Goal: Check status

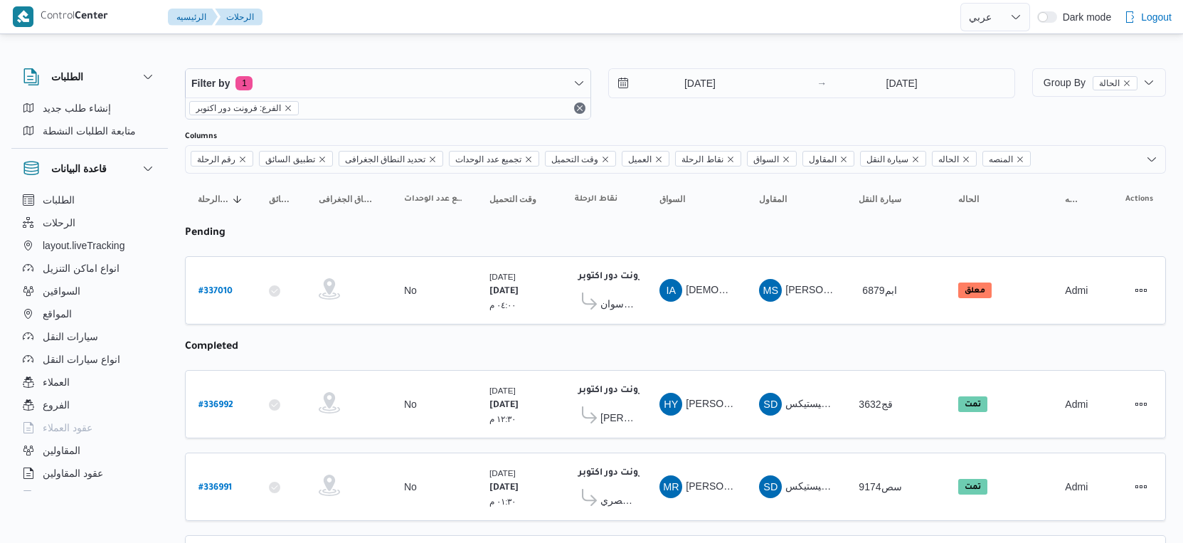
select select "ar"
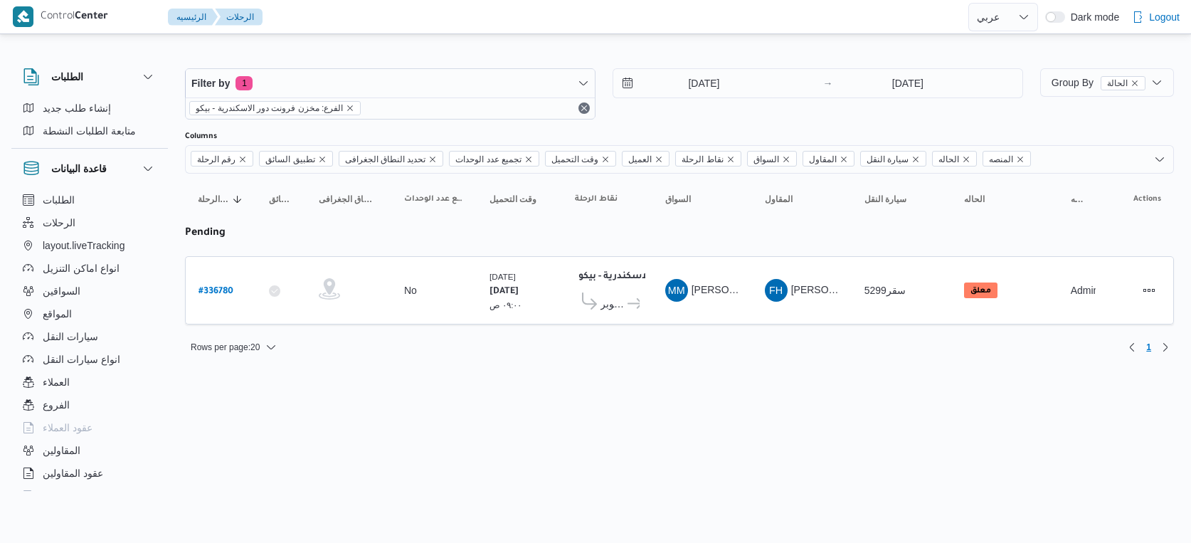
select select "ar"
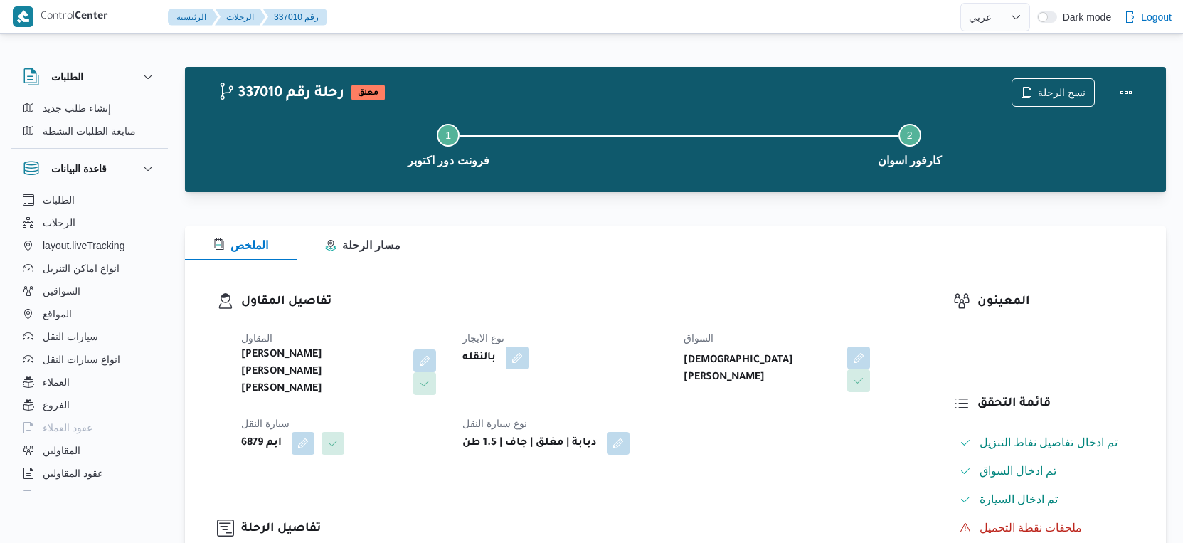
select select "ar"
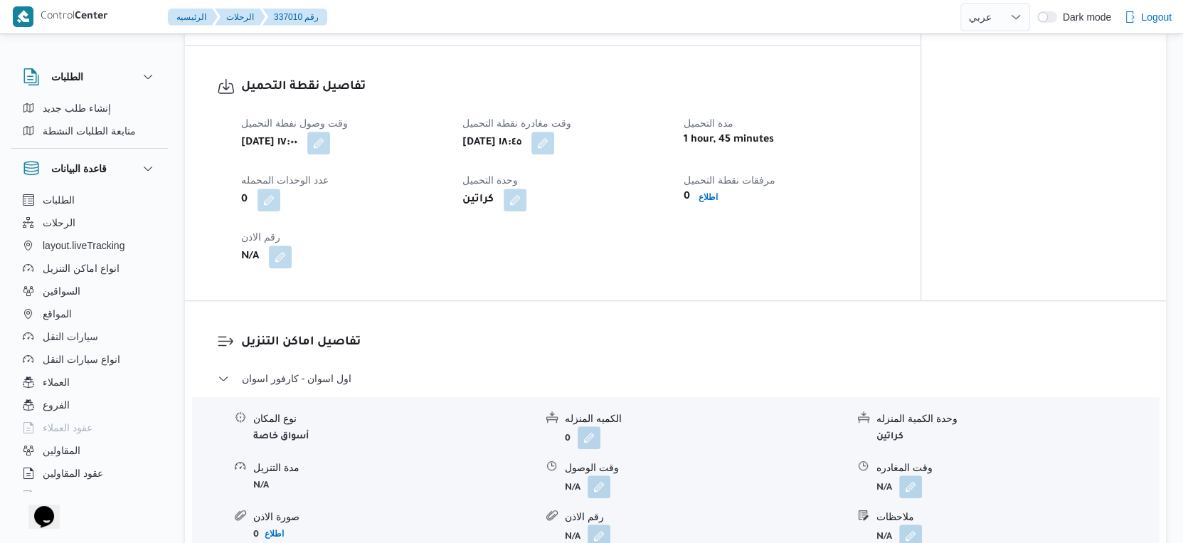
scroll to position [1027, 0]
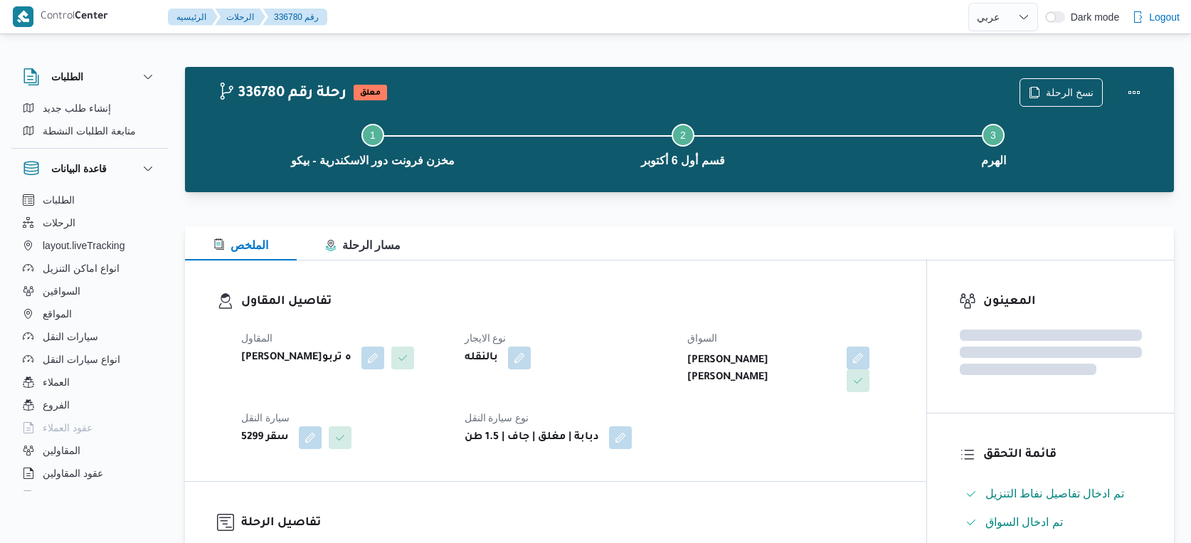
select select "ar"
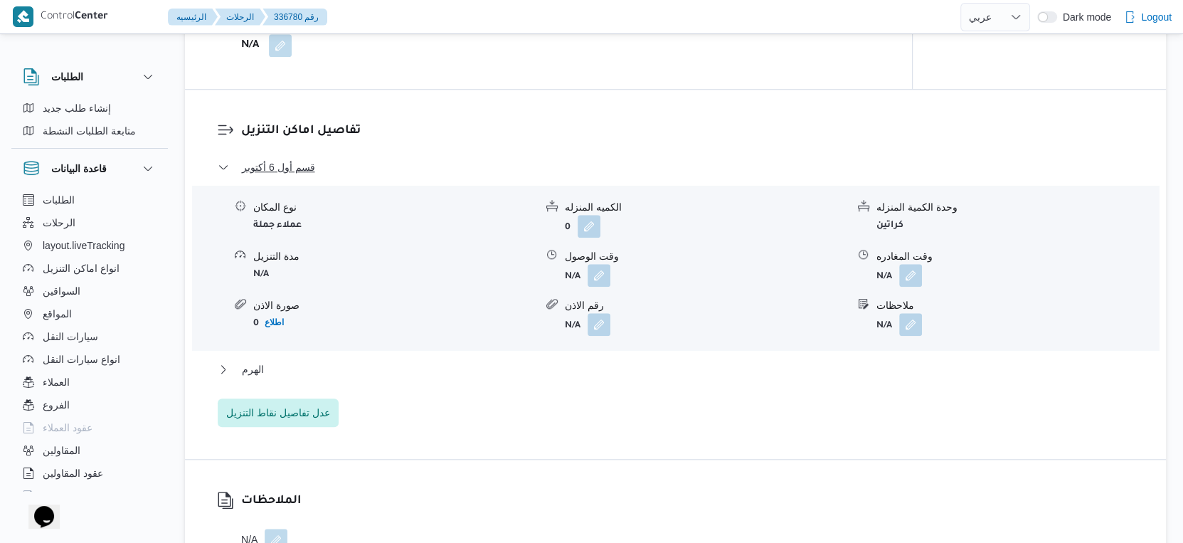
scroll to position [1106, 0]
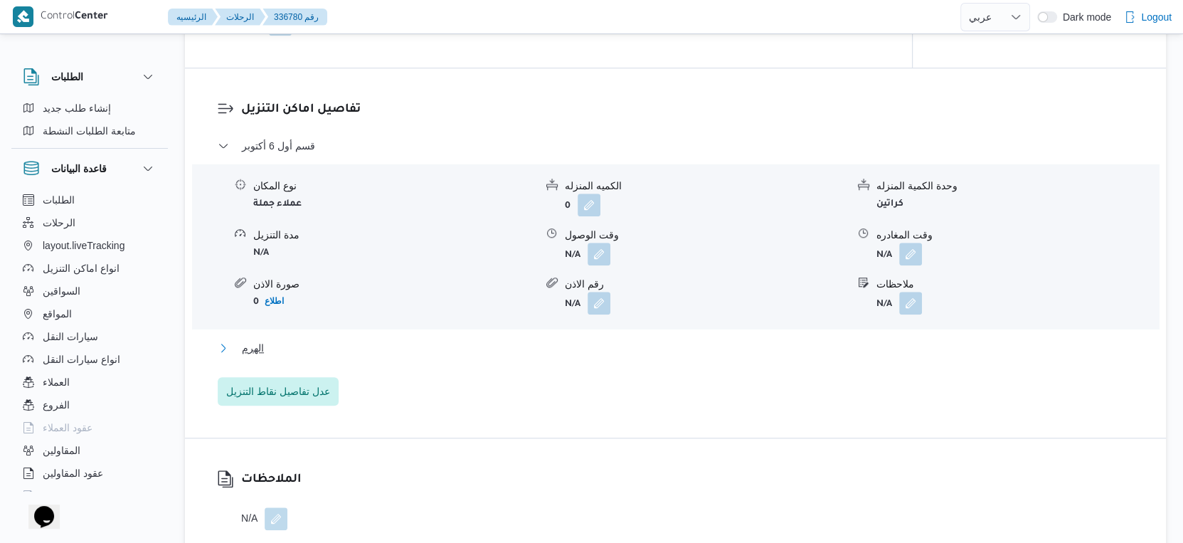
click at [323, 351] on button "الهرم" at bounding box center [676, 347] width 916 height 17
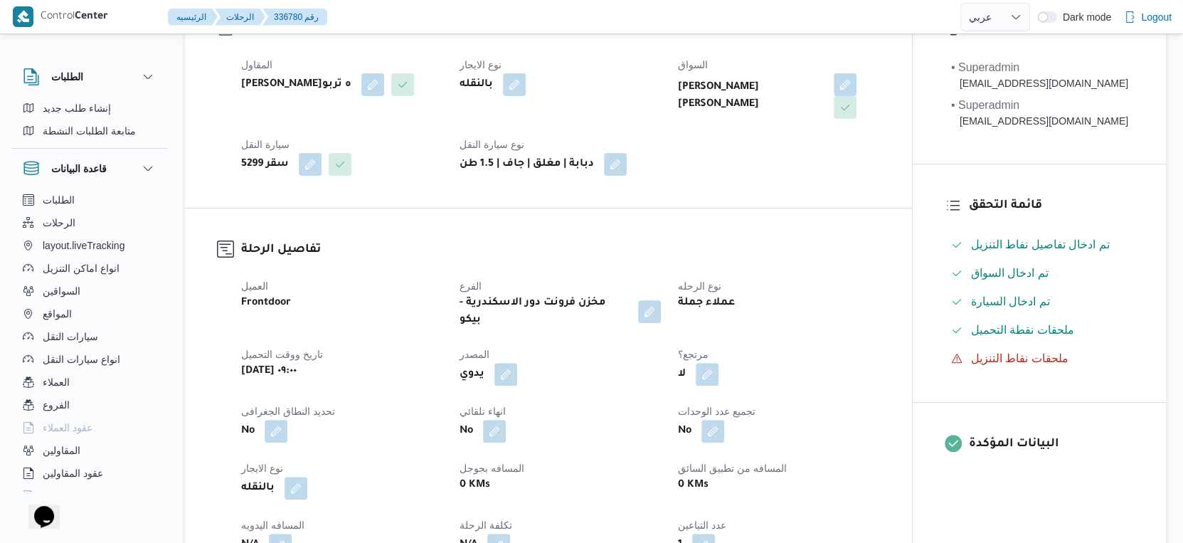
scroll to position [0, 0]
